Goal: Task Accomplishment & Management: Use online tool/utility

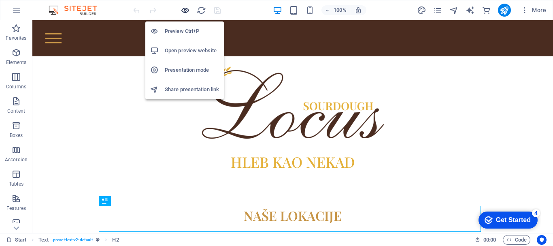
click at [181, 11] on icon "button" at bounding box center [185, 10] width 9 height 9
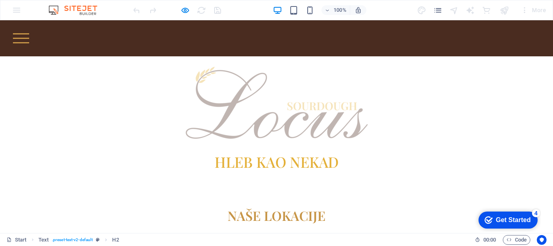
click at [116, 112] on div at bounding box center [276, 102] width 553 height 93
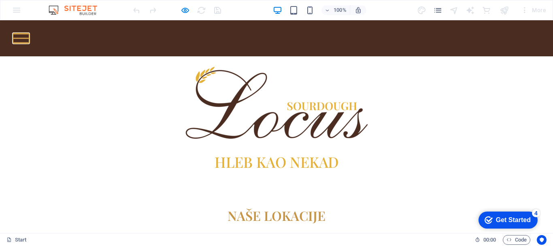
click at [29, 38] on button at bounding box center [21, 38] width 16 height 1
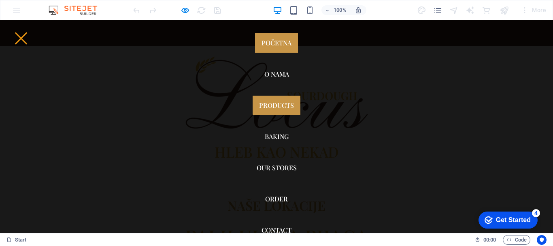
click at [271, 100] on link "Products" at bounding box center [277, 105] width 48 height 19
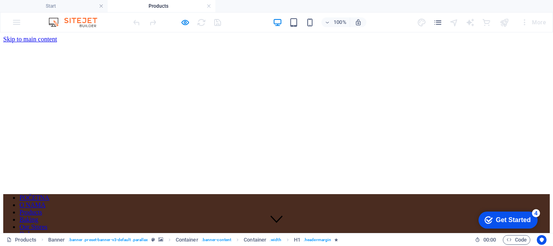
click at [273, 194] on nav "POČETNA O NAMA Products Baking Our Stores Order Contact" at bounding box center [276, 219] width 547 height 51
click at [264, 194] on nav "POČETNA O NAMA Products Baking Our Stores Order Contact" at bounding box center [276, 219] width 547 height 51
click at [265, 194] on nav "POČETNA O NAMA Products Baking Our Stores Order Contact" at bounding box center [276, 219] width 547 height 51
drag, startPoint x: 270, startPoint y: 51, endPoint x: 274, endPoint y: 45, distance: 7.6
click at [270, 194] on nav "POČETNA O NAMA Products Baking Our Stores Order Contact" at bounding box center [276, 219] width 547 height 51
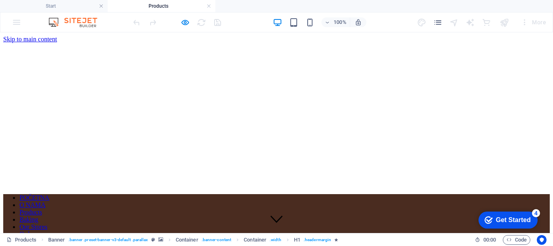
click at [276, 194] on nav "POČETNA O NAMA Products Baking Our Stores Order Contact" at bounding box center [276, 219] width 547 height 51
click at [272, 194] on nav "POČETNA O NAMA Products Baking Our Stores Order Contact" at bounding box center [276, 219] width 547 height 51
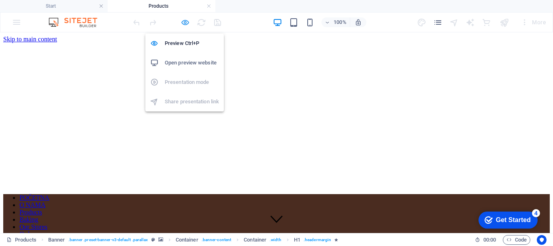
click at [182, 24] on icon "button" at bounding box center [185, 22] width 9 height 9
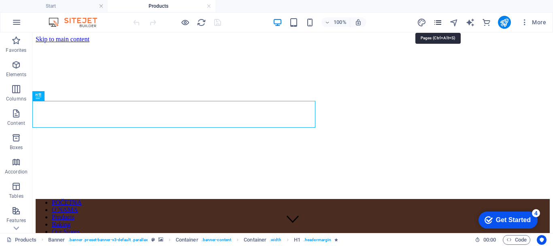
click at [438, 23] on icon "pages" at bounding box center [437, 22] width 9 height 9
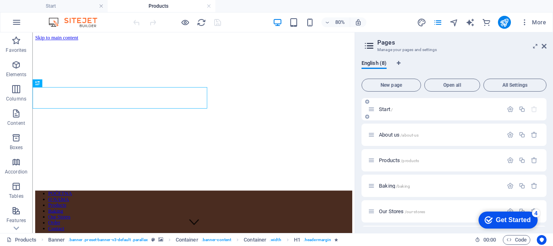
click at [386, 107] on span "Start /" at bounding box center [386, 109] width 14 height 6
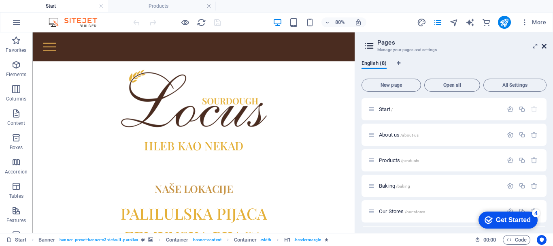
click at [545, 47] on icon at bounding box center [544, 46] width 5 height 6
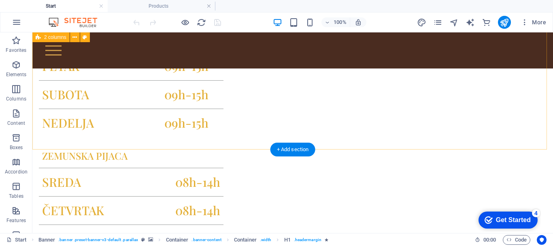
scroll to position [440, 0]
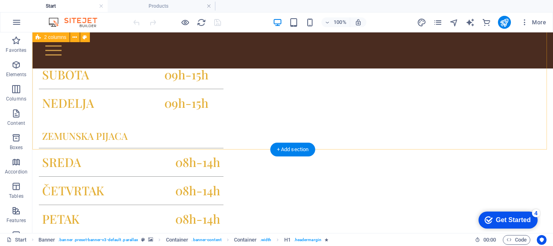
click at [541, 97] on div "PALILULSKA PIJACA SREDA 09h-15h ČETVRTAK 09h-15h PETAK 09h-15h SUBOTA 09h-15h N…" at bounding box center [292, 120] width 521 height 403
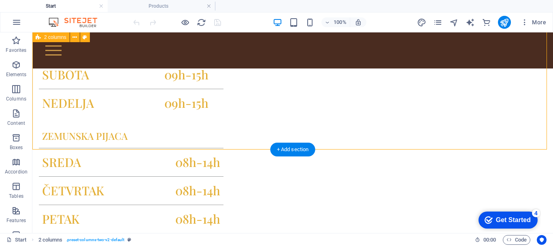
click at [541, 101] on div "PALILULSKA PIJACA SREDA 09h-15h ČETVRTAK 09h-15h PETAK 09h-15h SUBOTA 09h-15h N…" at bounding box center [292, 120] width 521 height 403
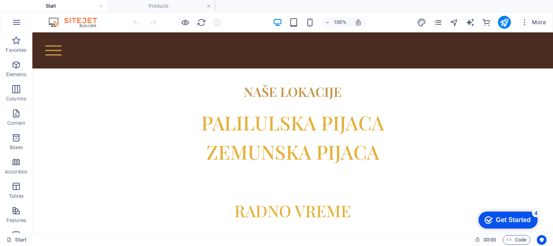
scroll to position [116, 0]
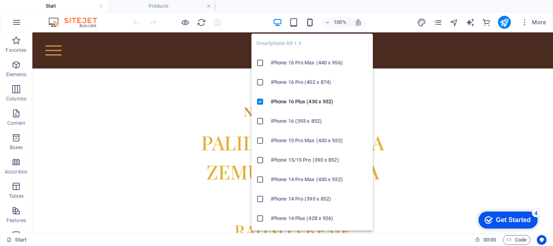
click at [313, 27] on icon "button" at bounding box center [309, 22] width 9 height 9
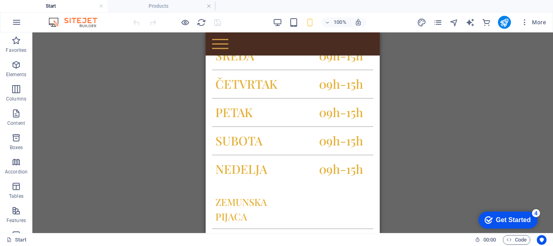
scroll to position [0, 0]
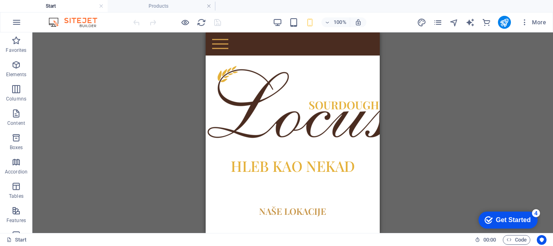
drag, startPoint x: 376, startPoint y: 53, endPoint x: 590, endPoint y: 78, distance: 215.3
click at [183, 4] on h4 "Products" at bounding box center [162, 6] width 108 height 9
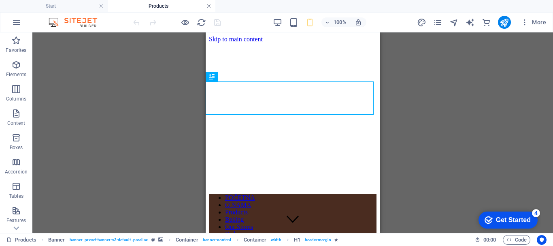
click at [208, 7] on link at bounding box center [209, 6] width 5 height 8
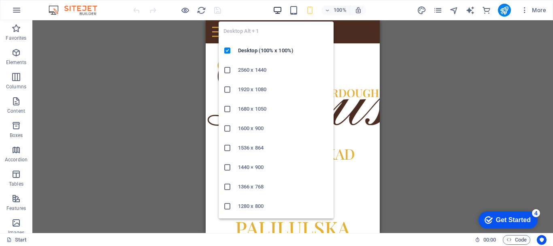
click at [275, 13] on icon "button" at bounding box center [277, 10] width 9 height 9
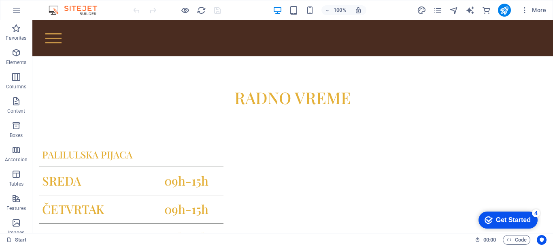
scroll to position [233, 0]
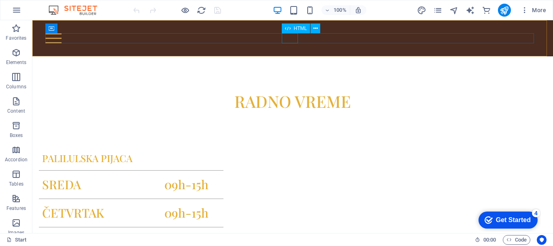
click at [292, 42] on div at bounding box center [292, 38] width 495 height 10
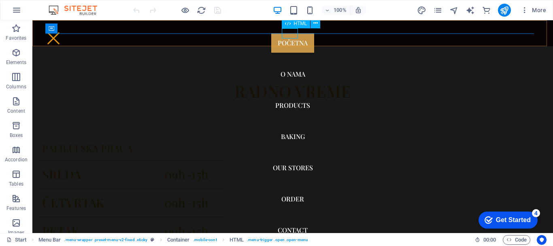
click at [62, 33] on div at bounding box center [53, 38] width 16 height 10
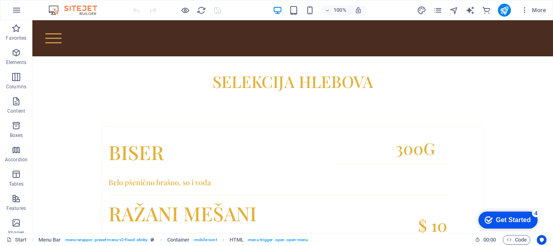
scroll to position [693, 0]
